Goal: Consume media (video, audio)

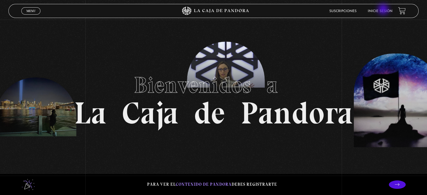
click at [384, 10] on link "Inicie sesión" at bounding box center [380, 11] width 25 height 3
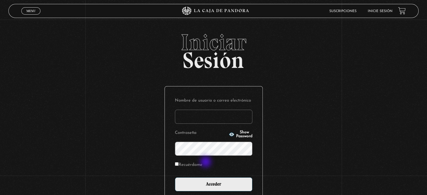
type input "jeanninech29@gmail.com"
click at [202, 163] on label "Recuérdame" at bounding box center [189, 165] width 28 height 9
click at [178, 163] on input "Recuérdame" at bounding box center [177, 164] width 4 height 4
checkbox input "true"
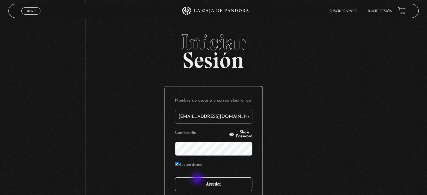
click at [198, 180] on input "Acceder" at bounding box center [213, 184] width 77 height 14
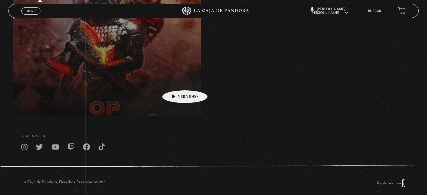
scroll to position [135, 0]
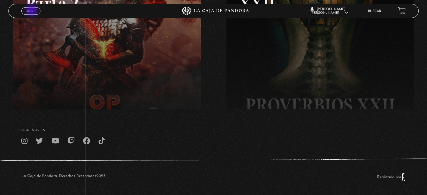
click at [32, 11] on span "Menu" at bounding box center [30, 10] width 9 height 3
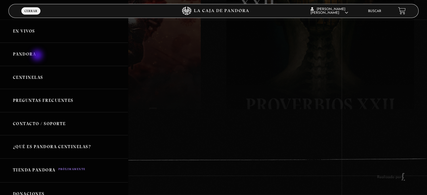
click at [38, 56] on link "Pandora" at bounding box center [64, 54] width 128 height 23
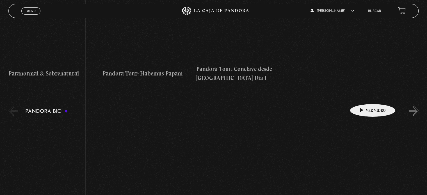
scroll to position [814, 0]
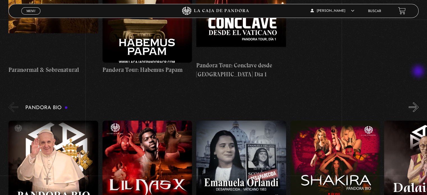
click at [418, 102] on button "»" at bounding box center [414, 107] width 10 height 10
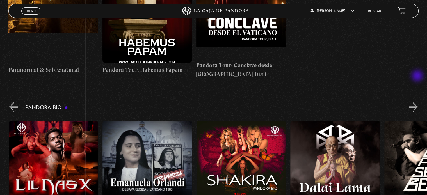
click at [418, 102] on button "»" at bounding box center [414, 107] width 10 height 10
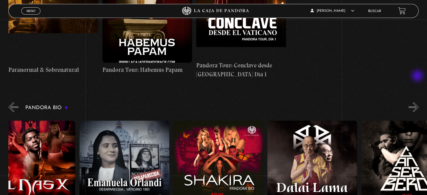
click at [418, 102] on button "»" at bounding box center [414, 107] width 10 height 10
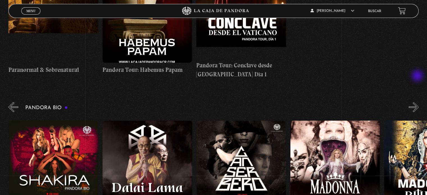
click at [418, 102] on button "»" at bounding box center [414, 107] width 10 height 10
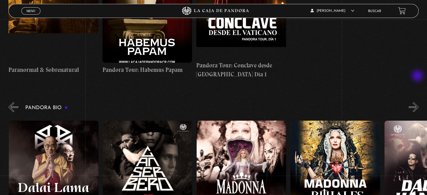
click at [418, 102] on button "»" at bounding box center [414, 107] width 10 height 10
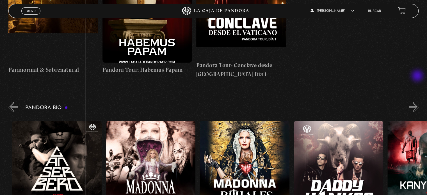
click at [418, 102] on button "»" at bounding box center [414, 107] width 10 height 10
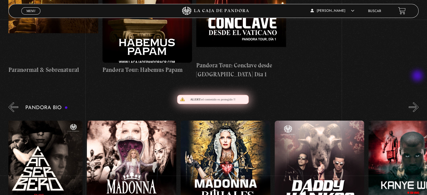
click at [418, 102] on button "»" at bounding box center [414, 107] width 10 height 10
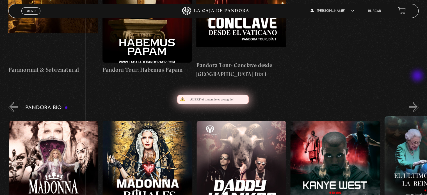
click at [418, 102] on button "»" at bounding box center [414, 107] width 10 height 10
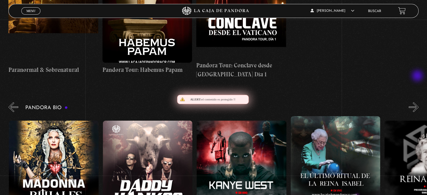
click at [418, 102] on button "»" at bounding box center [414, 107] width 10 height 10
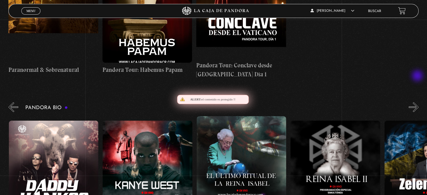
click at [418, 102] on button "»" at bounding box center [414, 107] width 10 height 10
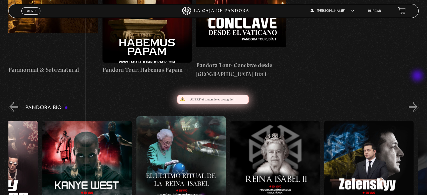
click at [418, 102] on button "»" at bounding box center [414, 107] width 10 height 10
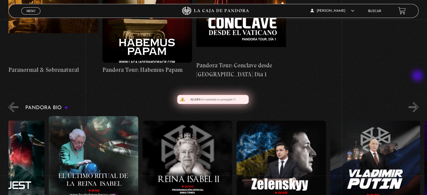
click at [418, 102] on button "»" at bounding box center [414, 107] width 10 height 10
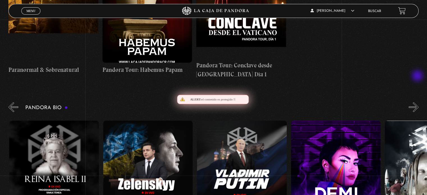
click at [418, 102] on button "»" at bounding box center [414, 107] width 10 height 10
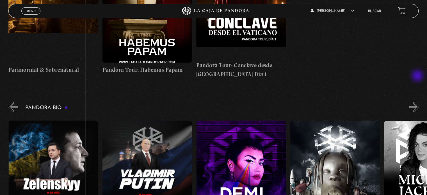
click at [418, 102] on button "»" at bounding box center [414, 107] width 10 height 10
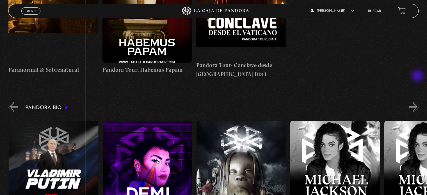
click at [418, 102] on button "»" at bounding box center [414, 107] width 10 height 10
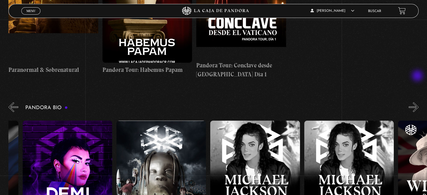
click at [418, 102] on button "»" at bounding box center [414, 107] width 10 height 10
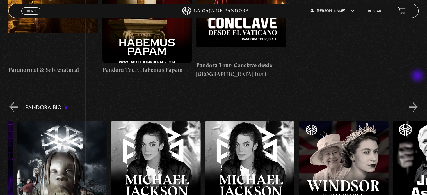
click at [418, 102] on button "»" at bounding box center [414, 107] width 10 height 10
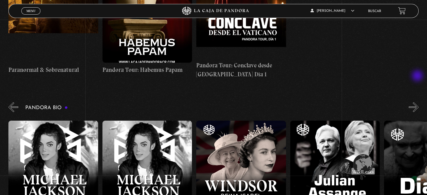
click at [418, 102] on button "»" at bounding box center [414, 107] width 10 height 10
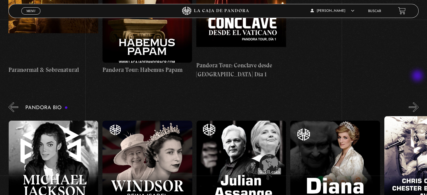
click at [418, 102] on button "»" at bounding box center [414, 107] width 10 height 10
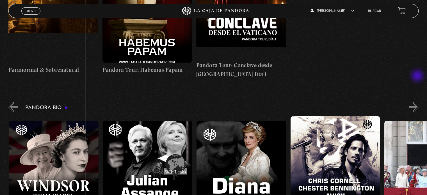
scroll to position [0, 1689]
click at [418, 102] on button "»" at bounding box center [414, 107] width 10 height 10
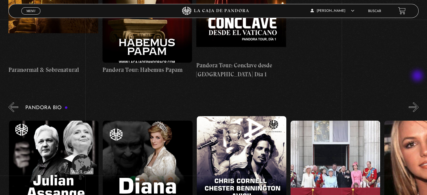
scroll to position [0, 1783]
click at [418, 102] on button "»" at bounding box center [414, 107] width 10 height 10
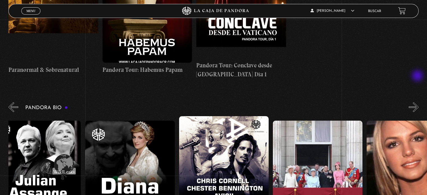
click at [418, 102] on button "»" at bounding box center [414, 107] width 10 height 10
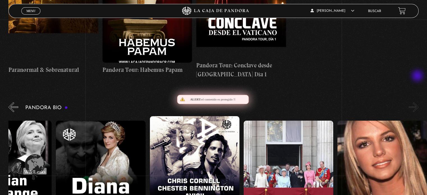
click at [418, 102] on button "»" at bounding box center [414, 107] width 10 height 10
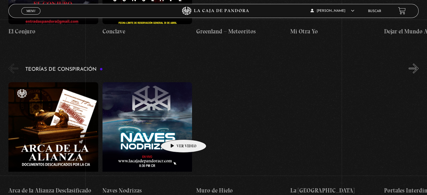
scroll to position [1179, 0]
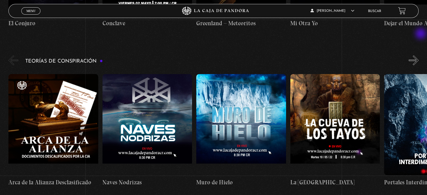
click at [418, 56] on button "»" at bounding box center [414, 61] width 10 height 10
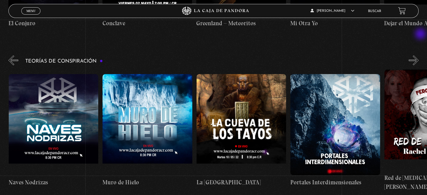
click at [418, 56] on button "»" at bounding box center [414, 61] width 10 height 10
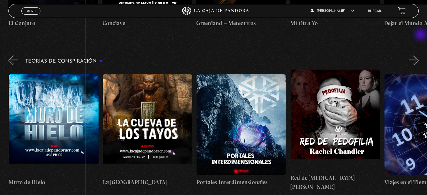
click at [418, 56] on button "»" at bounding box center [414, 61] width 10 height 10
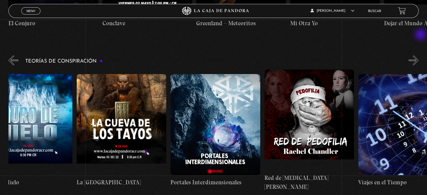
scroll to position [0, 234]
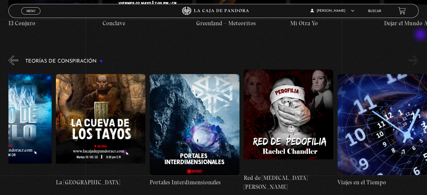
click at [418, 56] on button "»" at bounding box center [414, 61] width 10 height 10
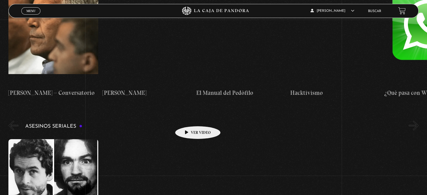
scroll to position [1796, 0]
